Goal: Task Accomplishment & Management: Manage account settings

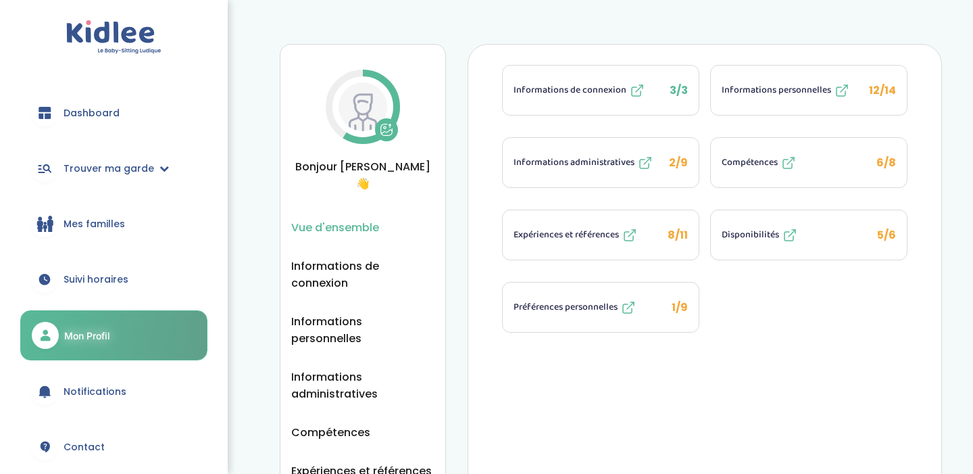
click at [105, 284] on span "Suivi horaires" at bounding box center [96, 279] width 65 height 14
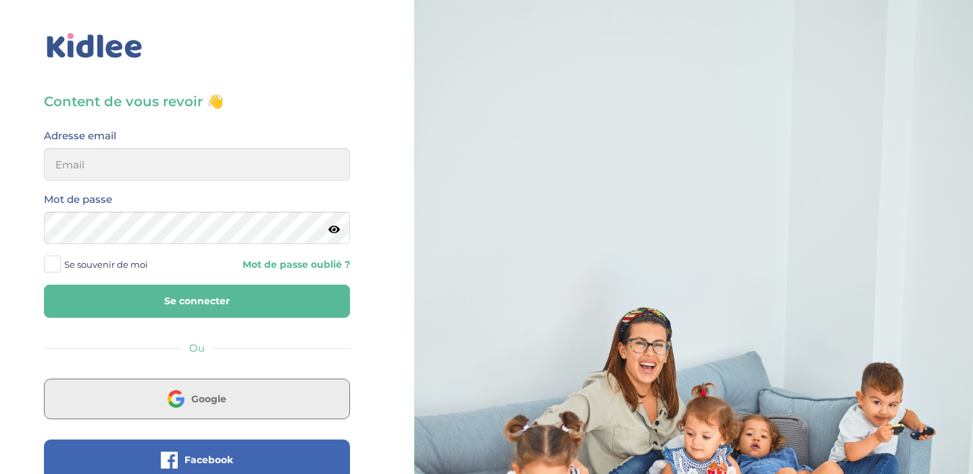
click at [194, 392] on span "Google" at bounding box center [208, 399] width 35 height 14
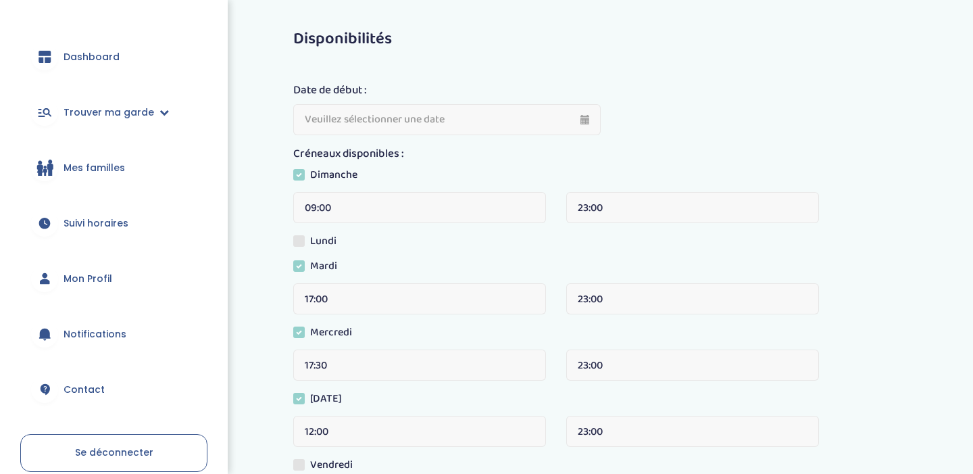
scroll to position [95, 0]
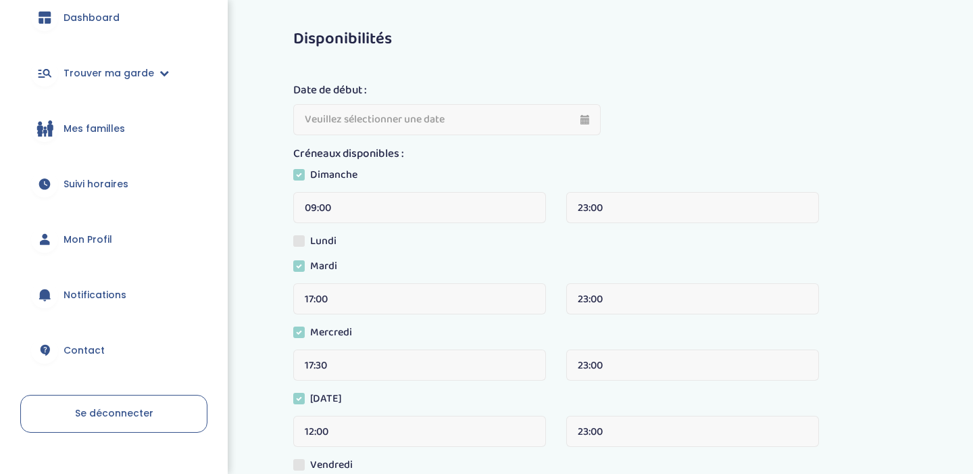
click at [97, 241] on span "Mon Profil" at bounding box center [88, 240] width 49 height 14
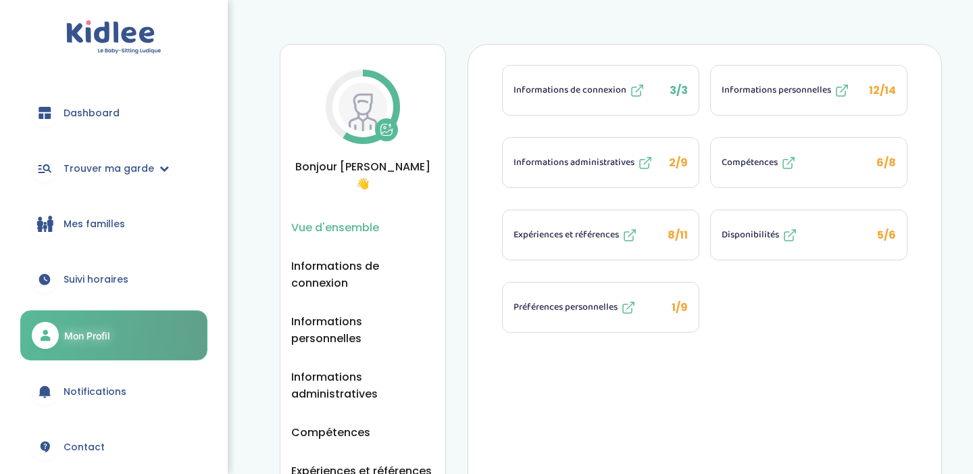
click at [126, 279] on span "Suivi horaires" at bounding box center [96, 279] width 65 height 14
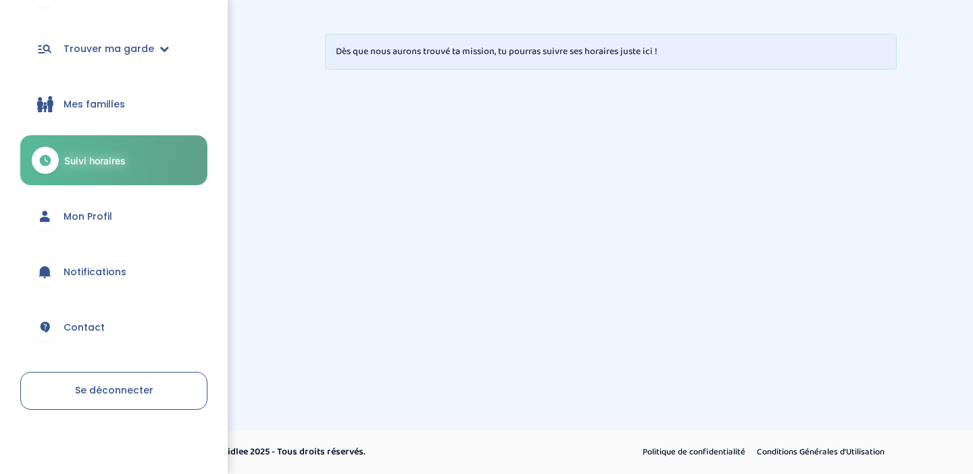
scroll to position [122, 0]
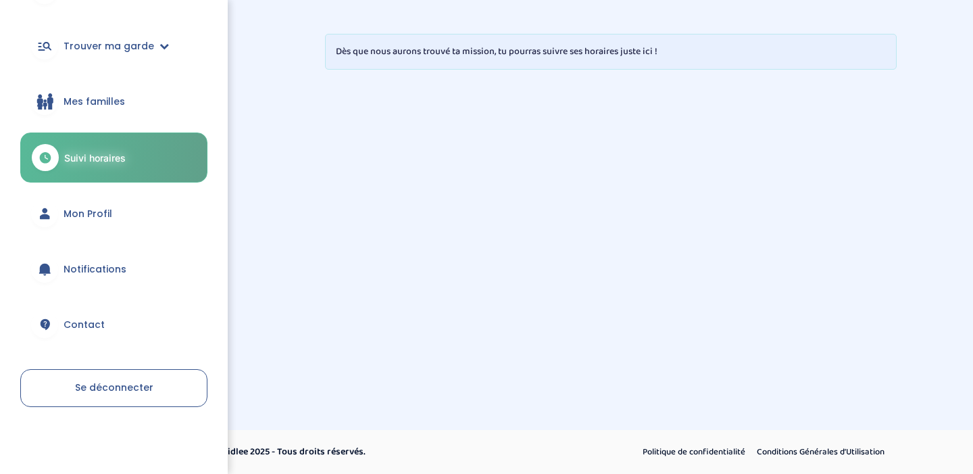
click at [103, 218] on span "Mon Profil" at bounding box center [88, 214] width 49 height 14
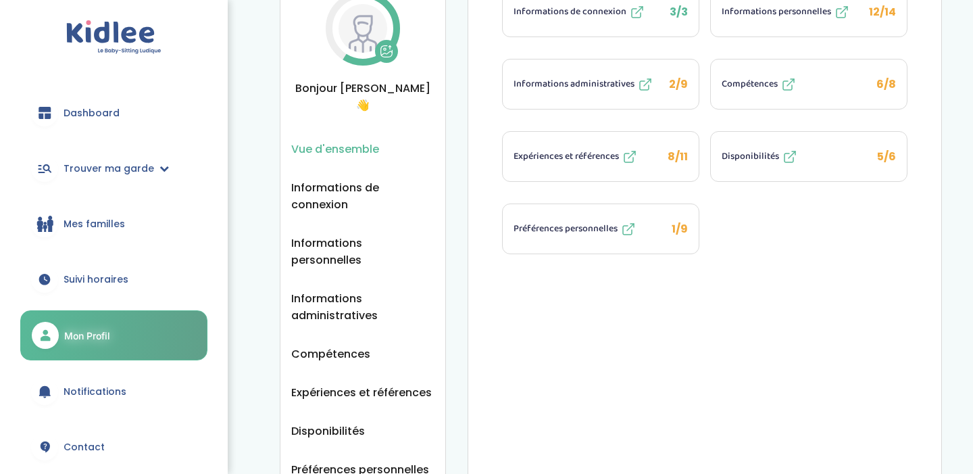
scroll to position [154, 0]
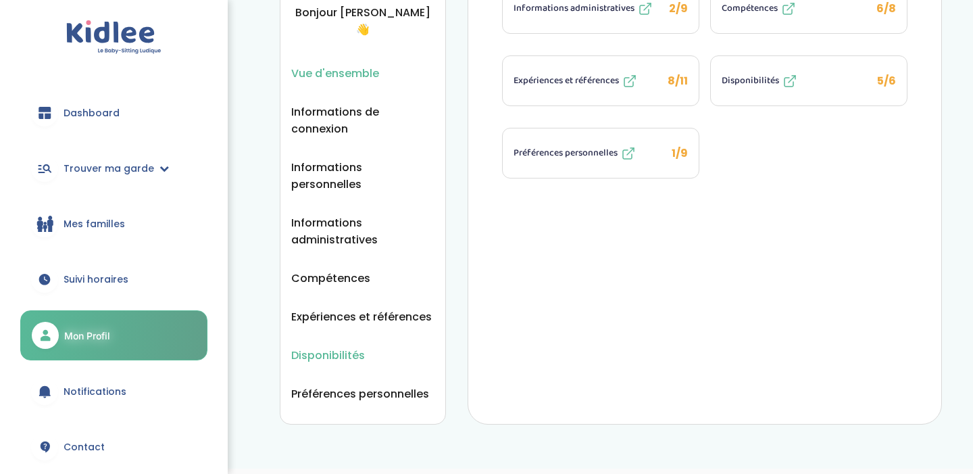
click at [356, 347] on span "Disponibilités" at bounding box center [328, 355] width 74 height 17
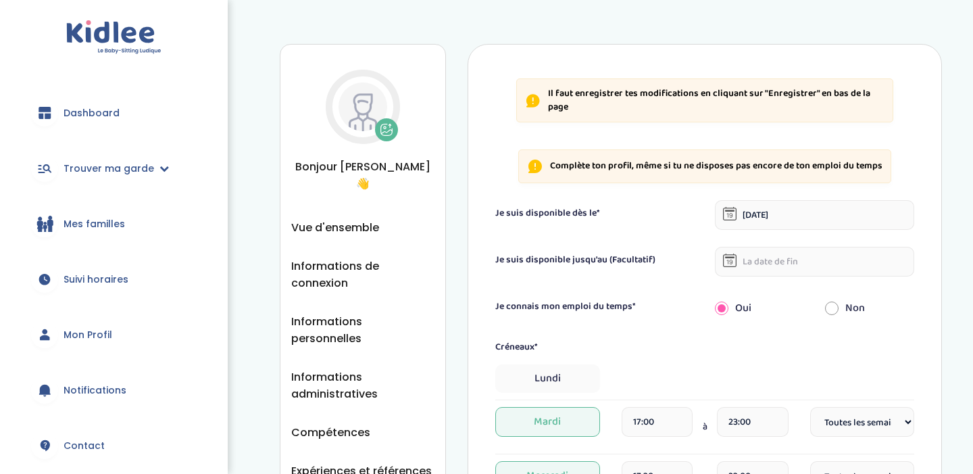
select select "1"
select select "2"
select select "1"
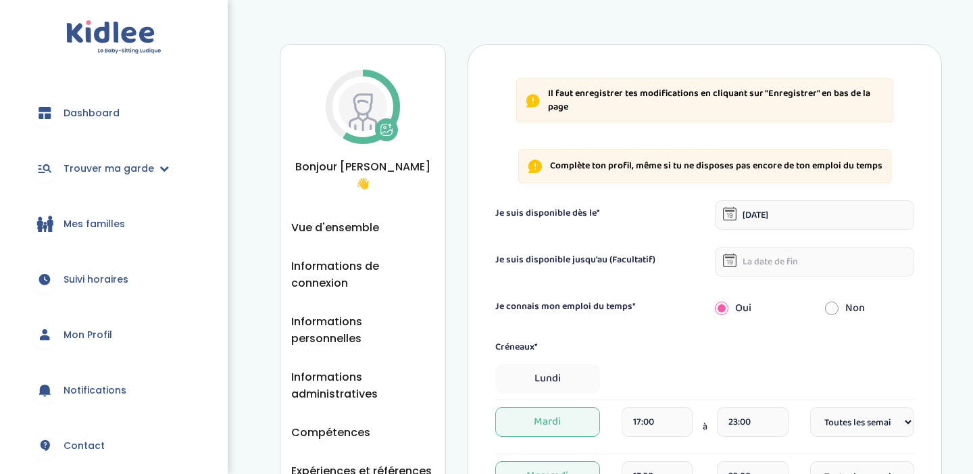
click at [777, 213] on input "15-09-2025" at bounding box center [814, 215] width 199 height 30
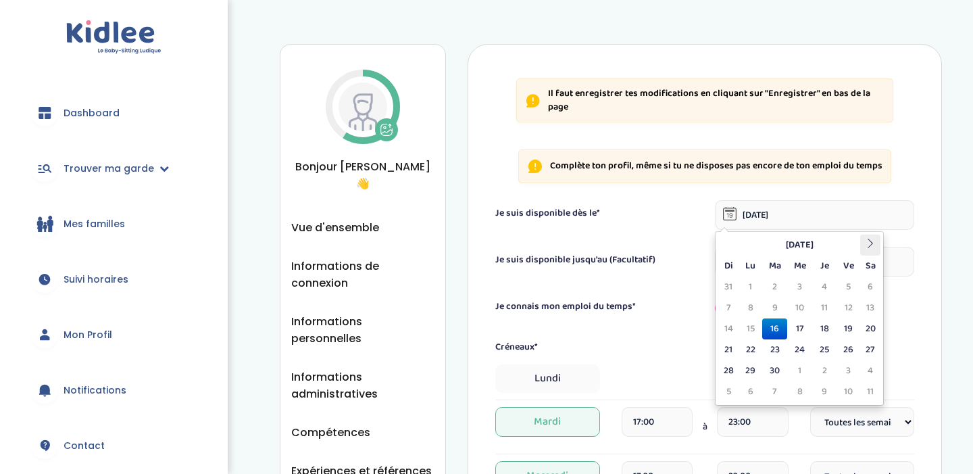
click at [879, 239] on th at bounding box center [870, 245] width 20 height 21
click at [751, 306] on td "5" at bounding box center [751, 307] width 24 height 21
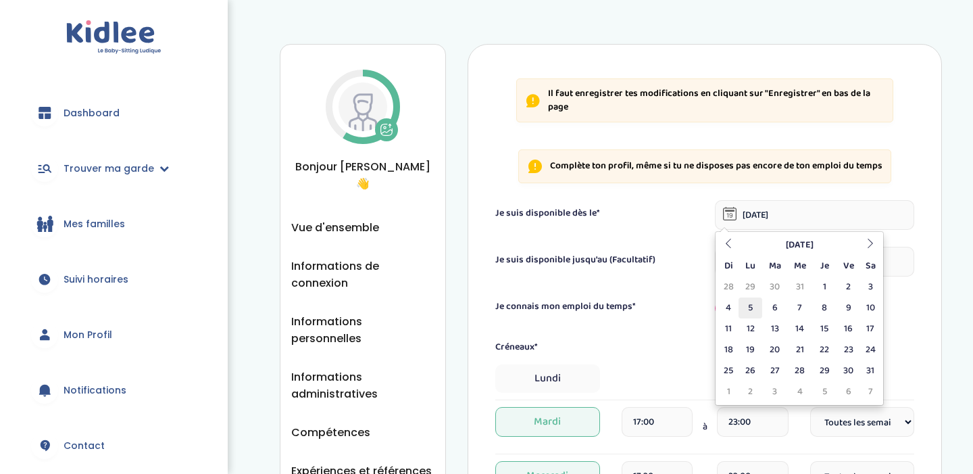
type input "05-01-2026"
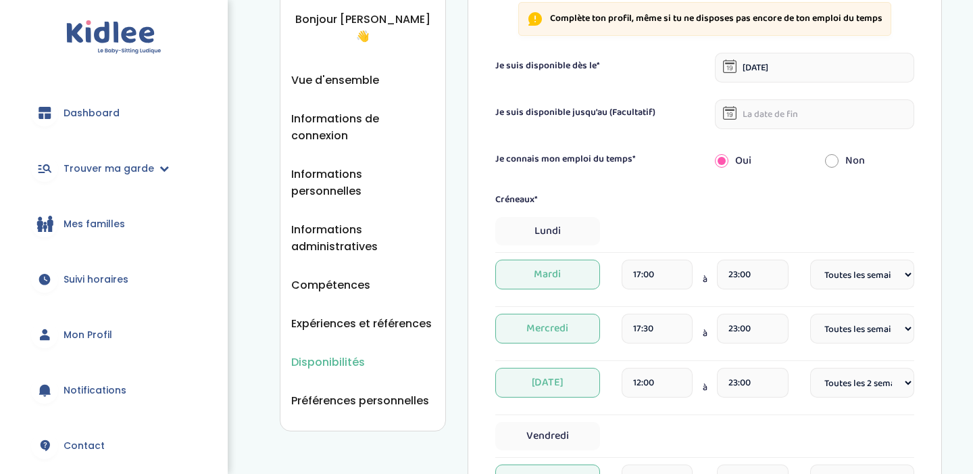
scroll to position [148, 0]
click at [581, 228] on span "Lundi" at bounding box center [547, 230] width 104 height 28
select select "1"
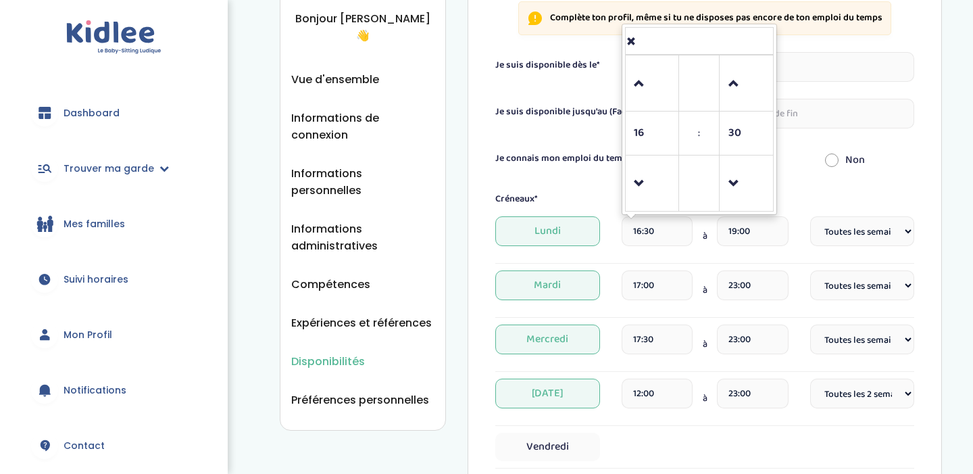
click at [676, 234] on input "16:30" at bounding box center [657, 231] width 71 height 30
click at [648, 182] on span at bounding box center [652, 184] width 36 height 36
click at [645, 91] on span at bounding box center [652, 84] width 36 height 36
type input "17:30"
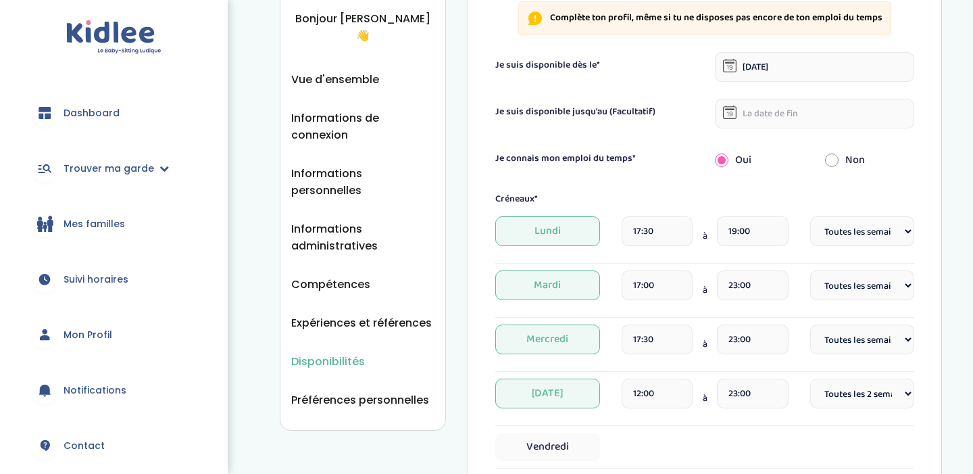
click at [833, 168] on input "radio" at bounding box center [832, 160] width 14 height 30
radio input "true"
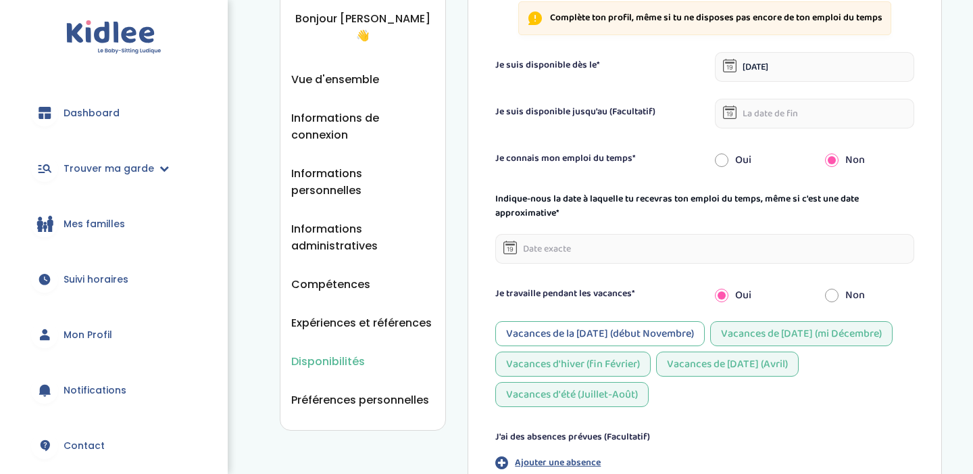
click at [731, 167] on div "Oui" at bounding box center [759, 160] width 109 height 30
click at [719, 164] on input "radio" at bounding box center [722, 160] width 14 height 30
radio input "true"
radio input "false"
select select "1"
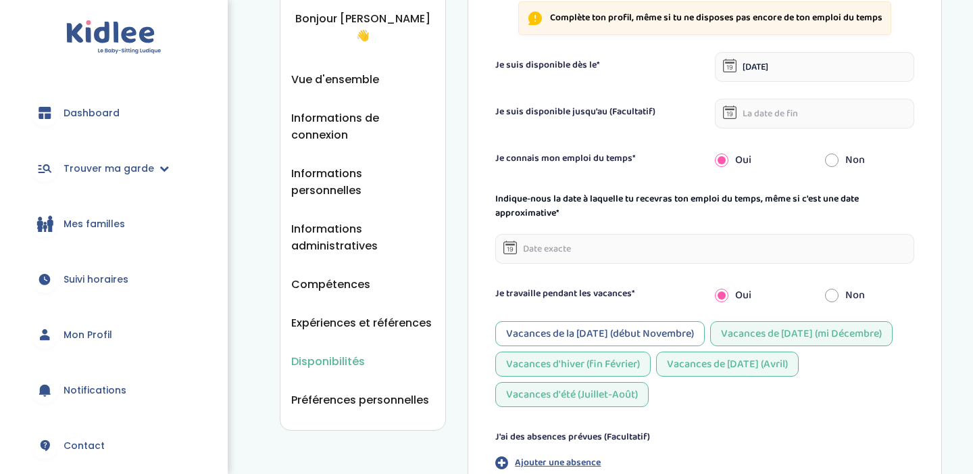
select select "1"
select select "2"
select select "1"
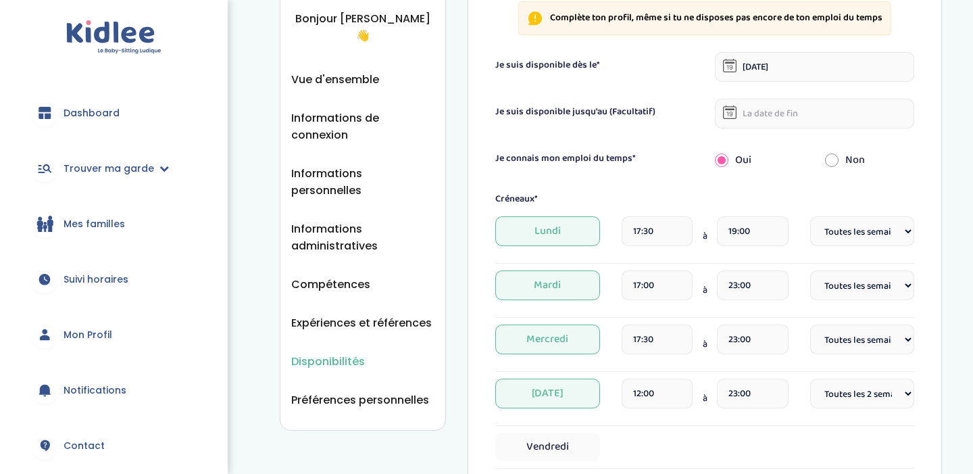
click at [773, 227] on input "19:00" at bounding box center [752, 231] width 71 height 30
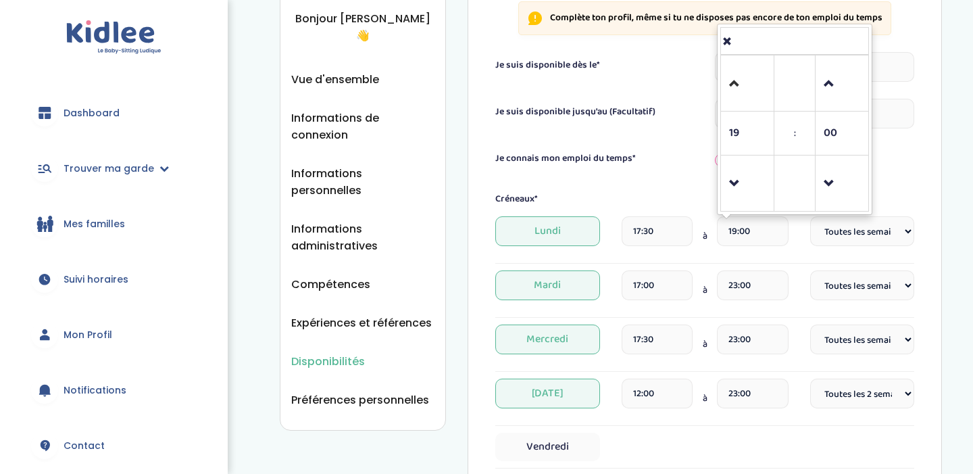
click at [744, 101] on link at bounding box center [748, 83] width 40 height 49
click at [742, 89] on span at bounding box center [747, 84] width 36 height 36
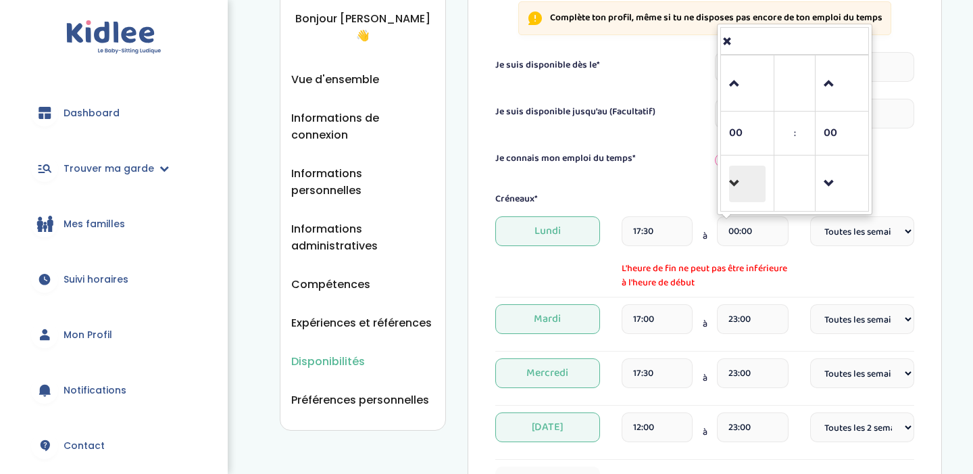
click at [741, 198] on span at bounding box center [747, 184] width 36 height 36
type input "23:00"
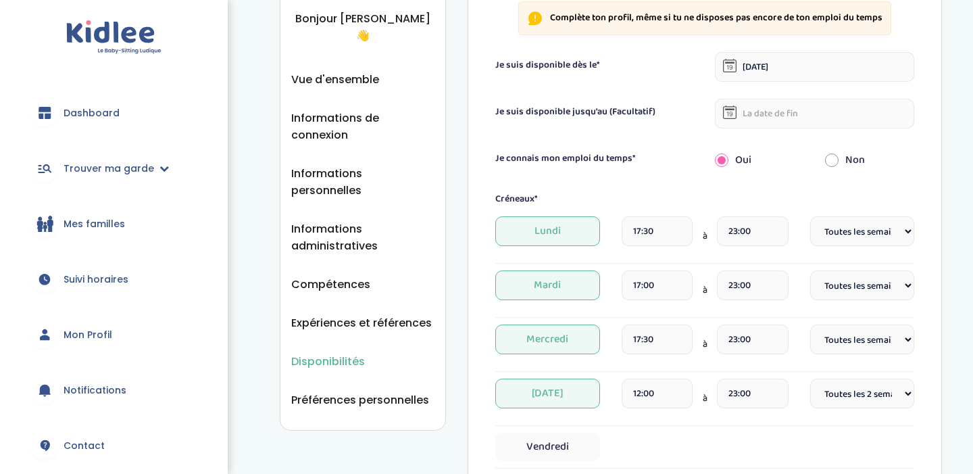
click at [662, 283] on input "17:00" at bounding box center [657, 285] width 71 height 30
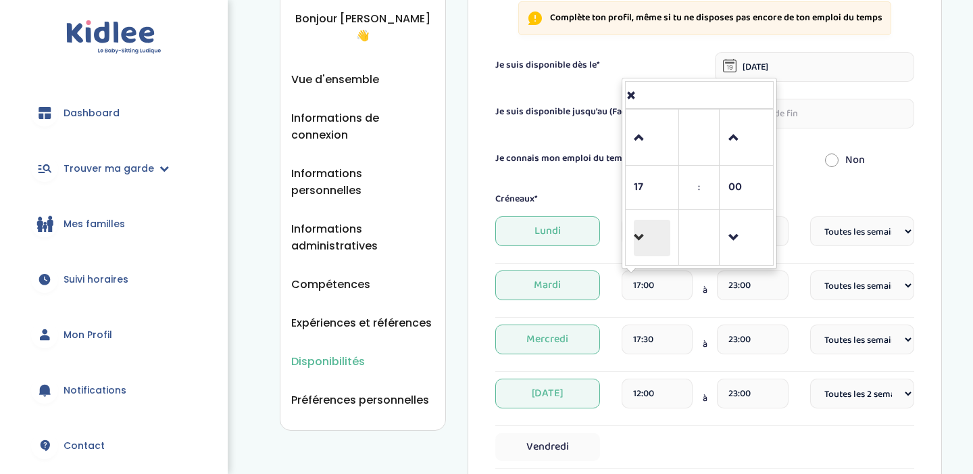
click at [642, 230] on span at bounding box center [652, 238] width 36 height 36
click at [745, 137] on span at bounding box center [747, 138] width 36 height 36
click at [739, 132] on span at bounding box center [747, 138] width 36 height 36
type input "16:30"
click at [760, 285] on input "23:00" at bounding box center [752, 285] width 71 height 30
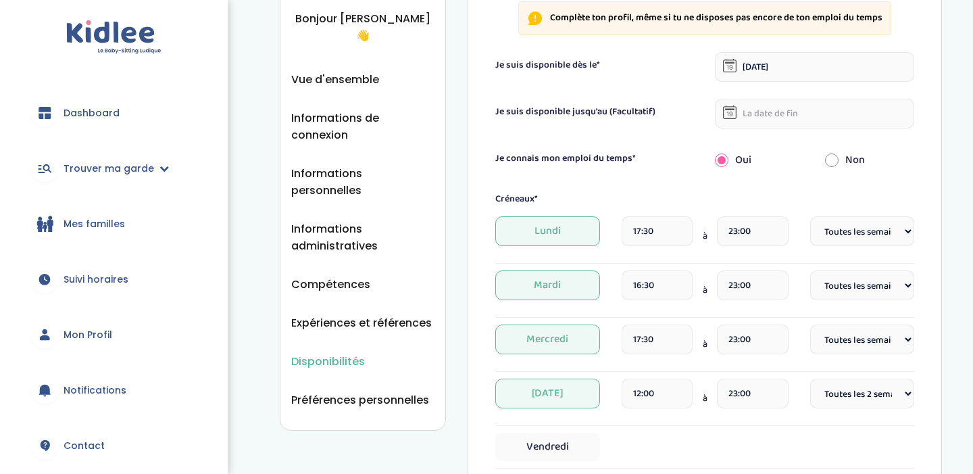
click at [892, 170] on div "Non" at bounding box center [869, 160] width 109 height 30
click at [566, 334] on span "Mercredi" at bounding box center [547, 339] width 104 height 30
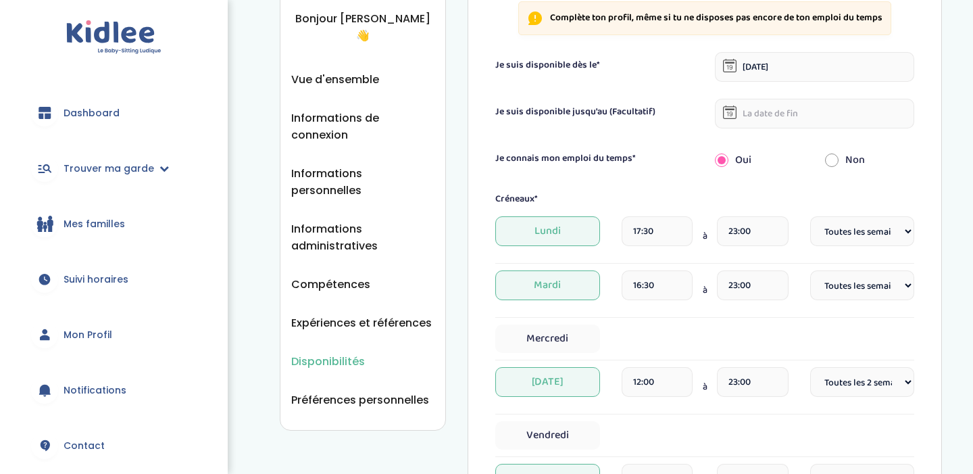
click at [567, 387] on span "Jeudi" at bounding box center [547, 382] width 104 height 30
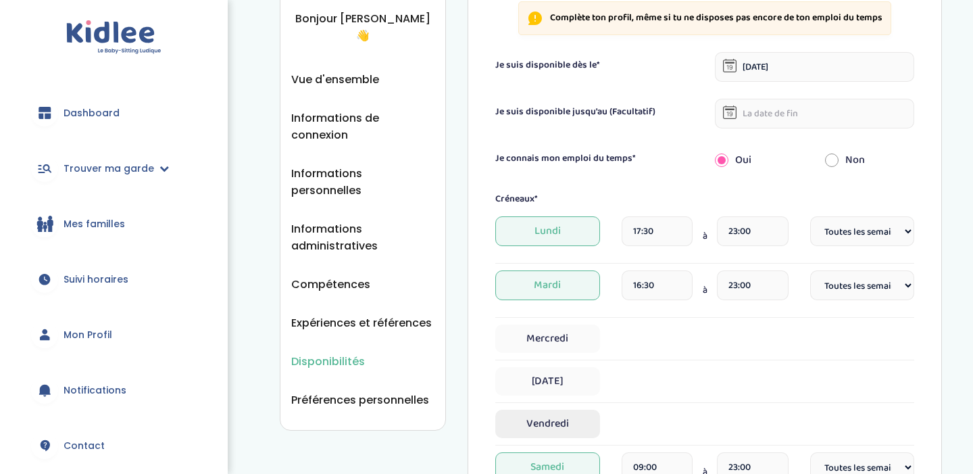
click at [554, 418] on span "Vendredi" at bounding box center [547, 424] width 104 height 28
select select "1"
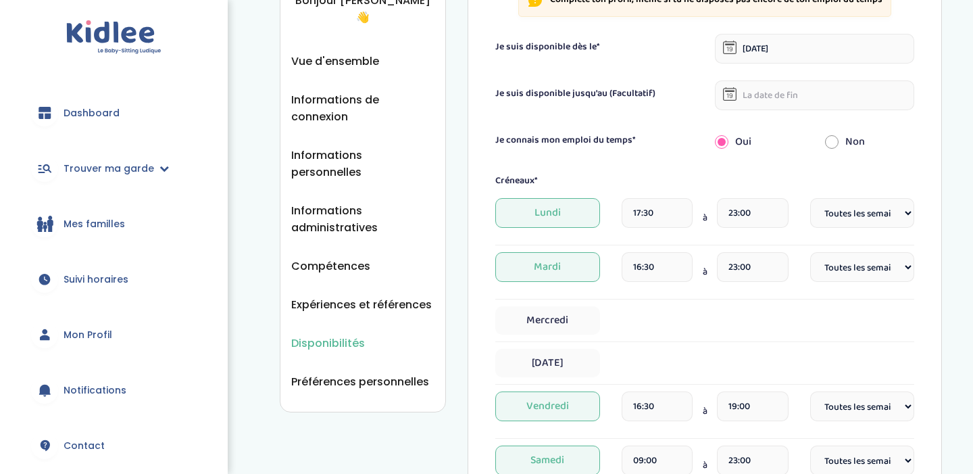
scroll to position [167, 0]
click at [656, 401] on input "16:30" at bounding box center [657, 406] width 71 height 30
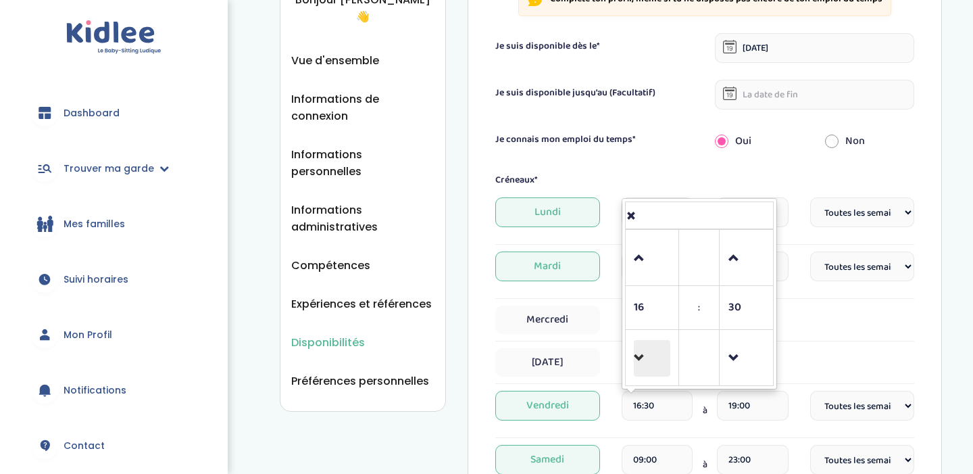
click at [648, 352] on span at bounding box center [652, 358] width 36 height 36
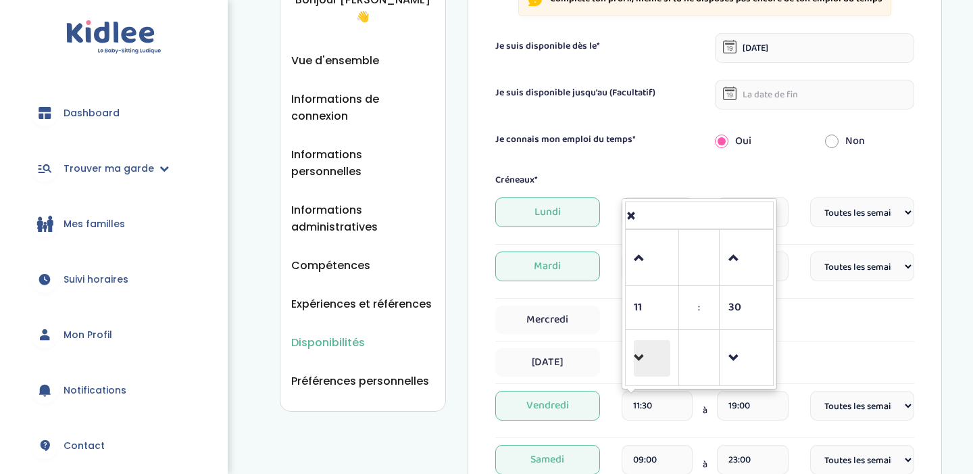
click at [648, 352] on span at bounding box center [652, 358] width 36 height 36
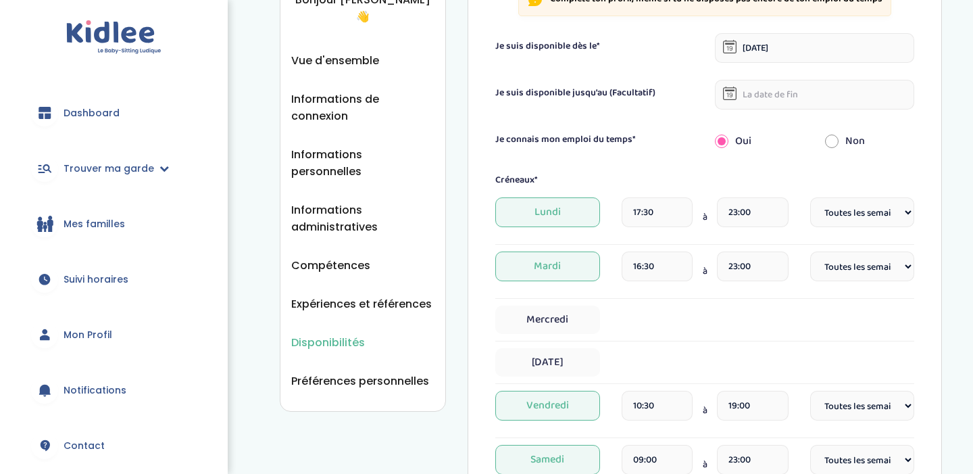
click at [666, 408] on input "10:30" at bounding box center [657, 406] width 71 height 30
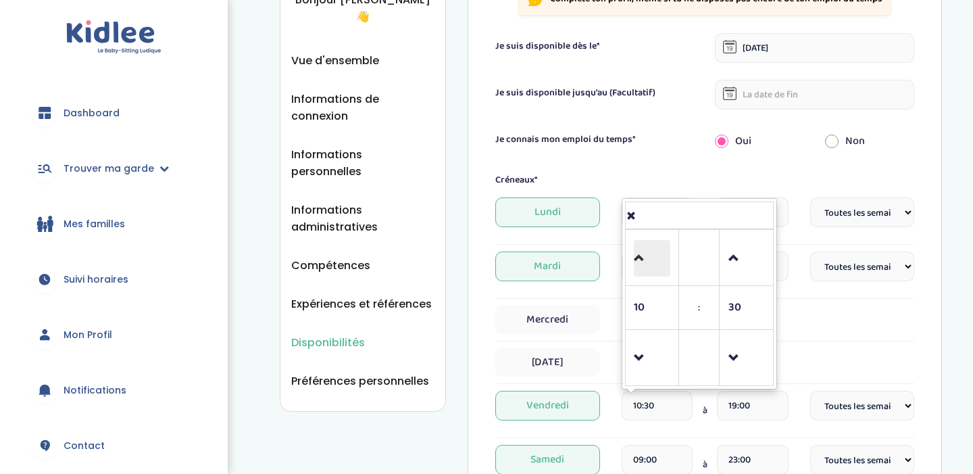
click at [656, 264] on span at bounding box center [652, 258] width 36 height 36
click at [654, 264] on span at bounding box center [652, 258] width 36 height 36
click at [748, 368] on span at bounding box center [747, 358] width 36 height 36
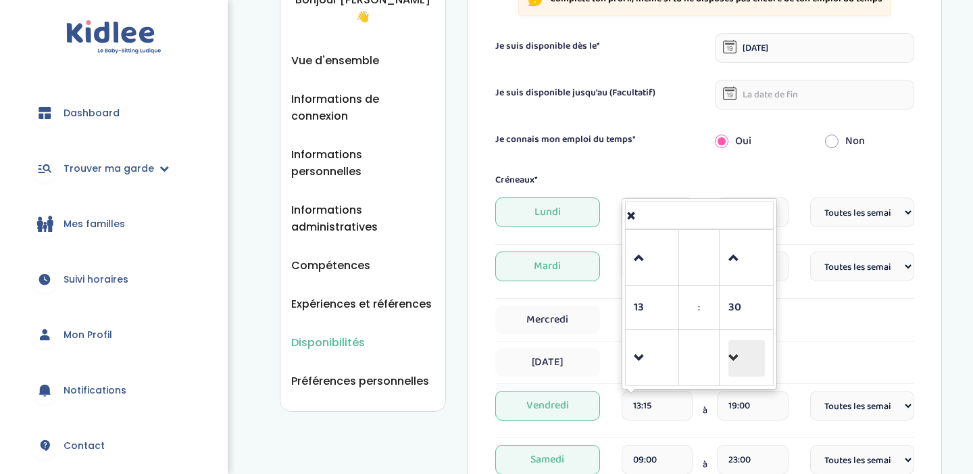
type input "13:00"
click at [756, 401] on input "19:00" at bounding box center [752, 406] width 71 height 30
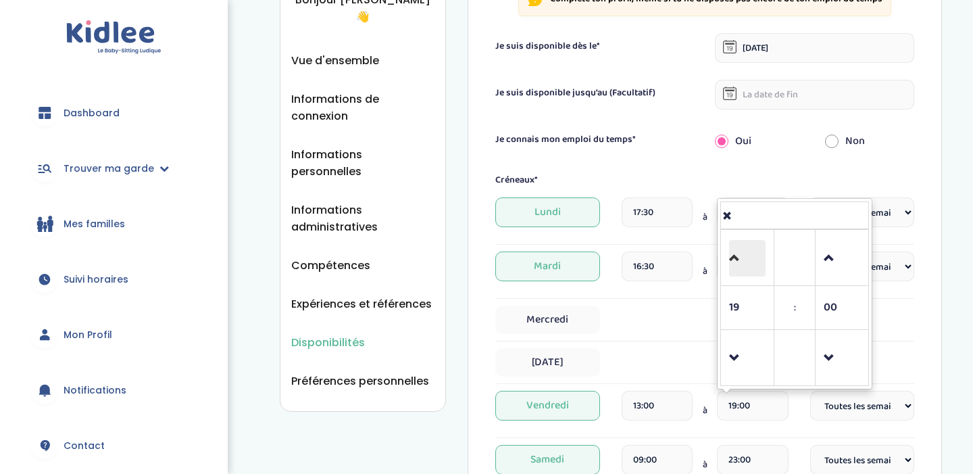
click at [737, 249] on span at bounding box center [747, 258] width 36 height 36
type input "23:00"
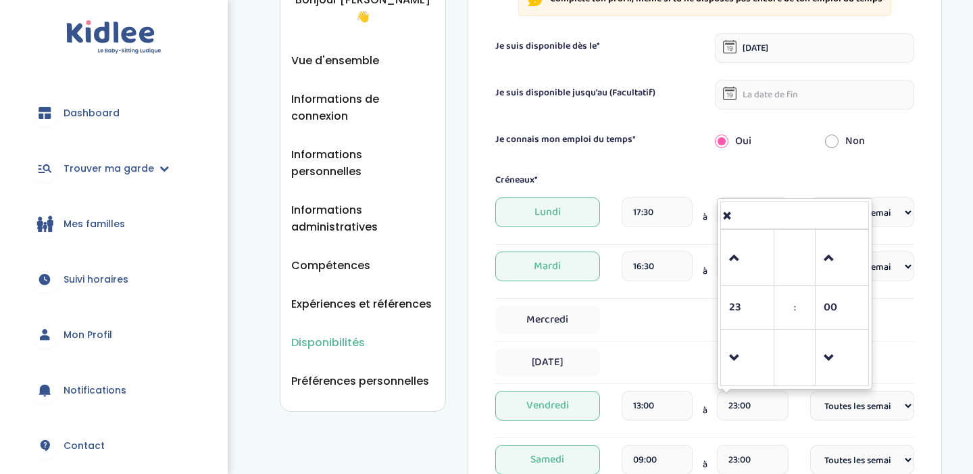
click at [906, 326] on div "Mercredi" at bounding box center [704, 320] width 419 height 28
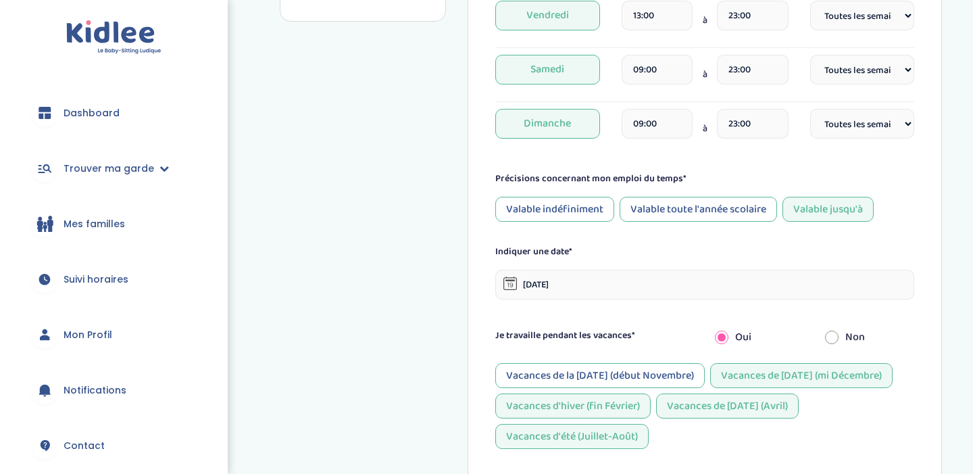
scroll to position [562, 0]
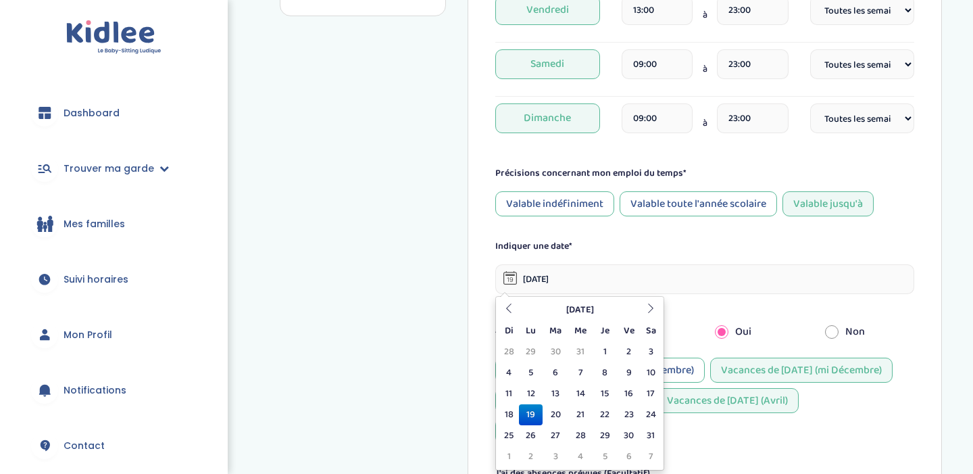
click at [580, 283] on input "19-01-2026" at bounding box center [704, 279] width 419 height 30
click at [654, 311] on icon at bounding box center [650, 307] width 9 height 9
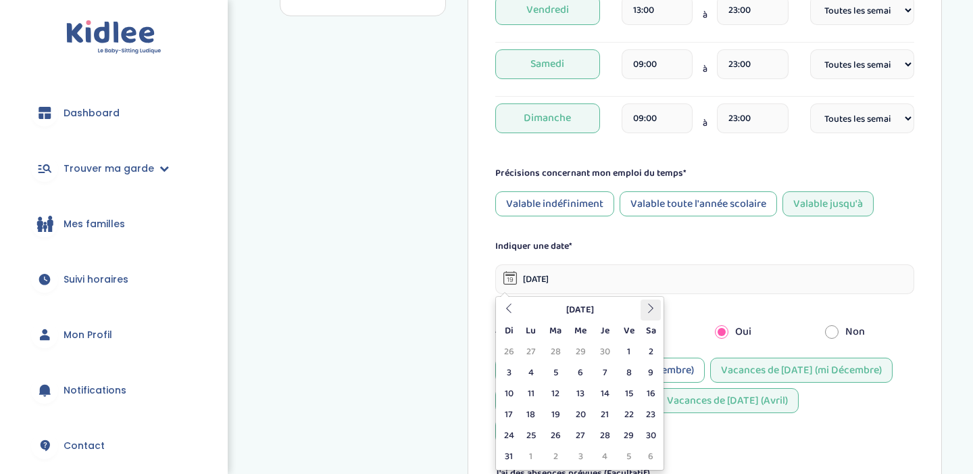
click at [654, 311] on icon at bounding box center [650, 307] width 9 height 9
click at [655, 305] on icon at bounding box center [650, 307] width 9 height 9
click at [506, 308] on icon at bounding box center [508, 307] width 9 height 9
click at [533, 351] on td "1" at bounding box center [531, 351] width 24 height 21
type input "01-06-2026"
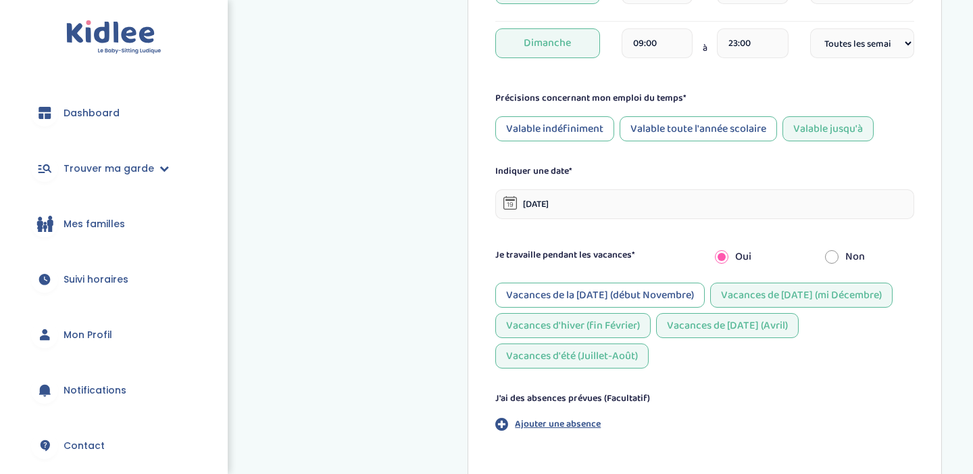
scroll to position [789, 0]
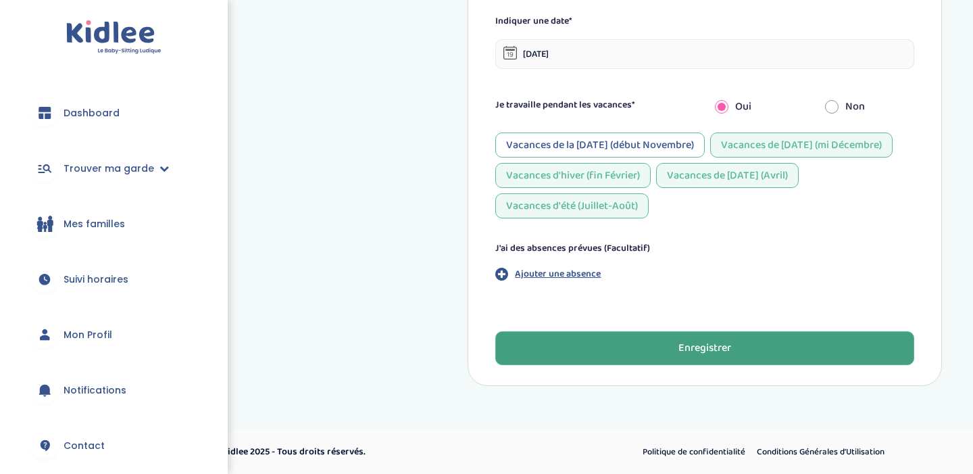
click at [693, 356] on div "Enregistrer" at bounding box center [705, 349] width 53 height 16
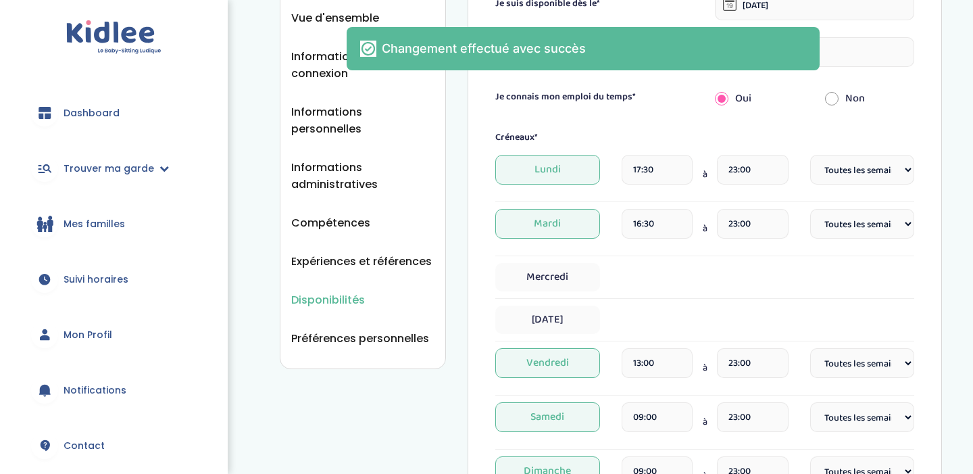
scroll to position [0, 0]
